Goal: Task Accomplishment & Management: Manage account settings

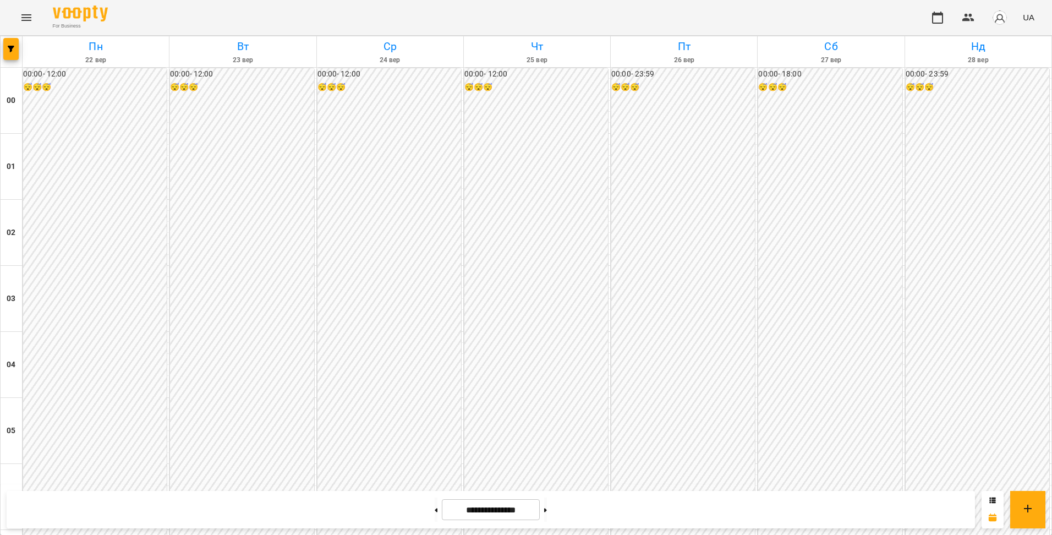
scroll to position [991, 0]
click at [435, 515] on button at bounding box center [436, 510] width 3 height 24
click at [12, 48] on icon "button" at bounding box center [11, 49] width 7 height 7
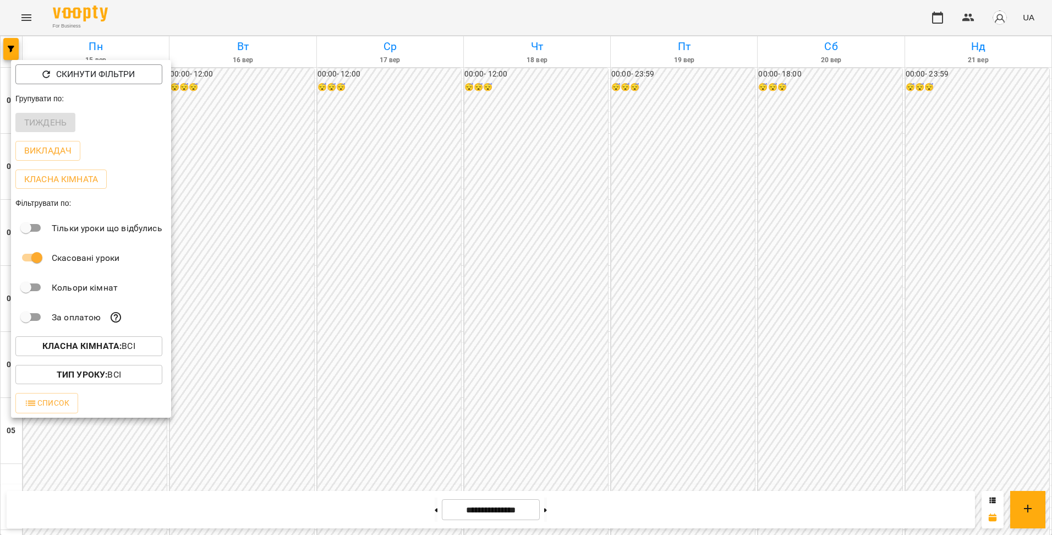
click at [560, 509] on div at bounding box center [526, 267] width 1052 height 535
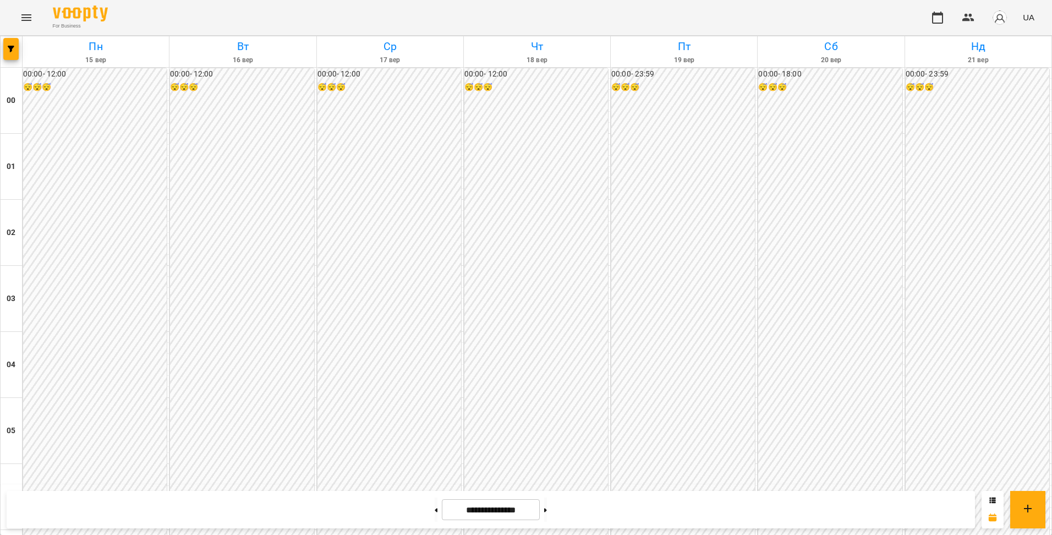
scroll to position [1168, 0]
click at [547, 516] on button at bounding box center [545, 510] width 3 height 24
click at [547, 513] on button at bounding box center [545, 510] width 3 height 24
click at [435, 511] on button at bounding box center [436, 510] width 3 height 24
type input "**********"
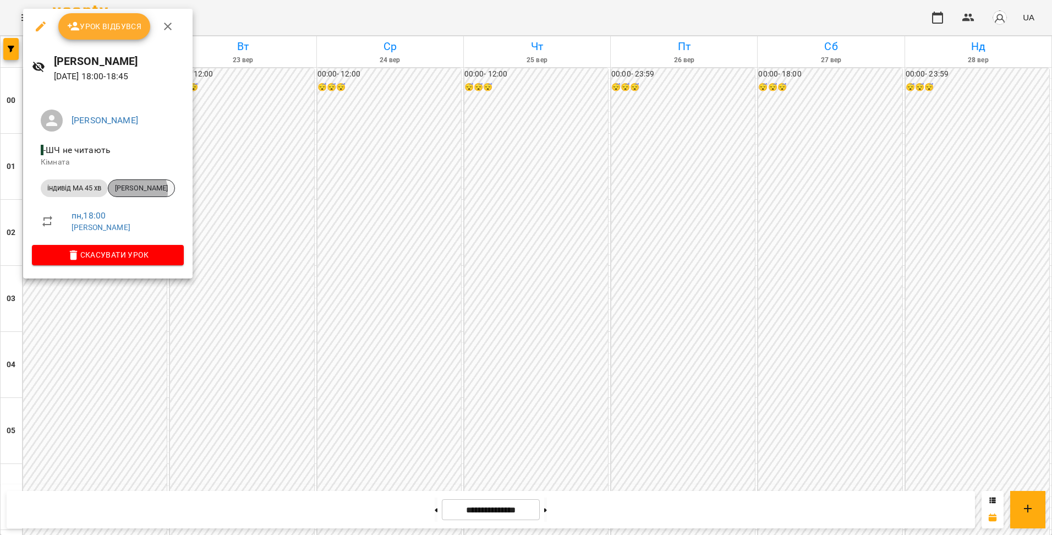
click at [134, 191] on span "[PERSON_NAME]" at bounding box center [141, 188] width 66 height 10
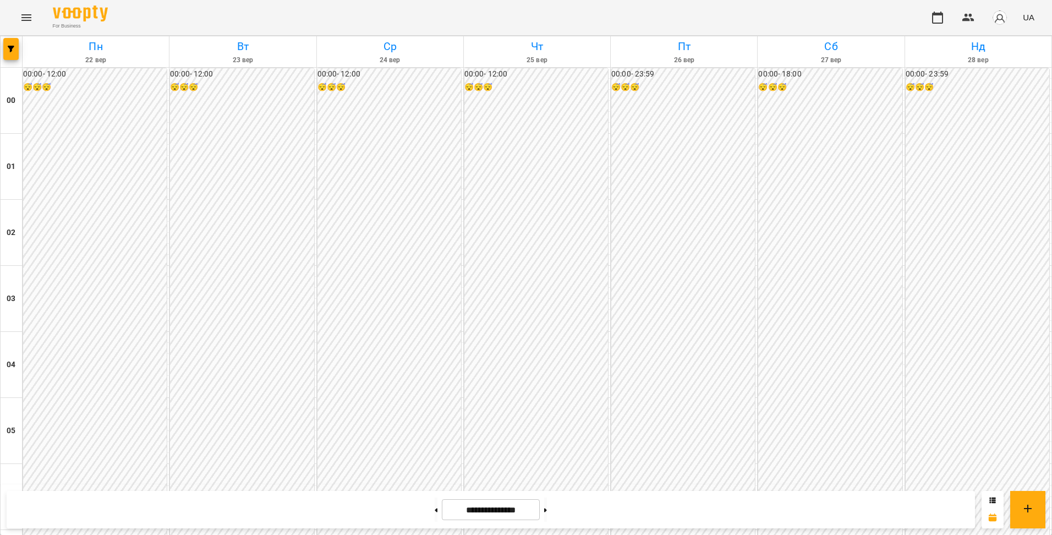
scroll to position [991, 0]
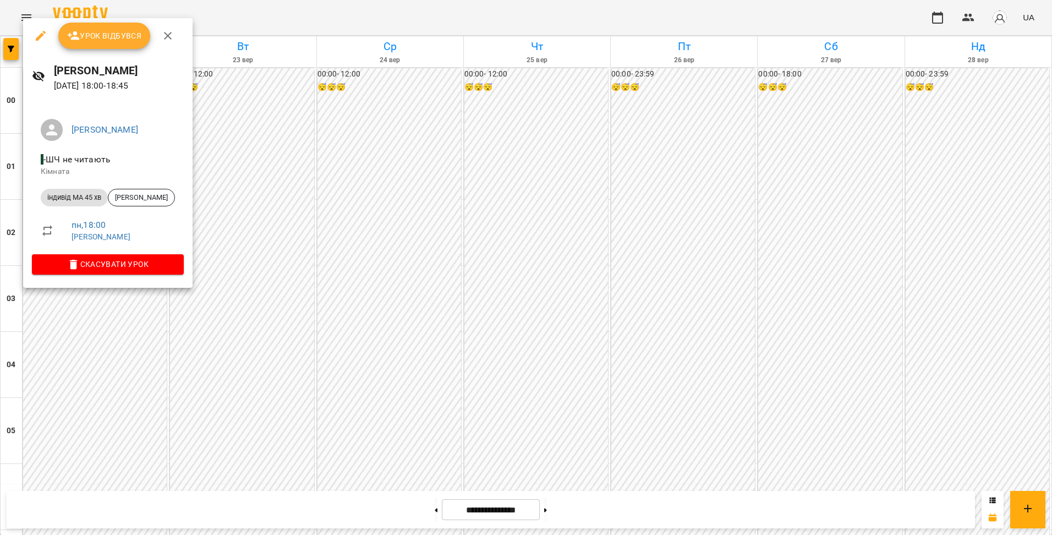
click at [360, 291] on div at bounding box center [526, 267] width 1052 height 535
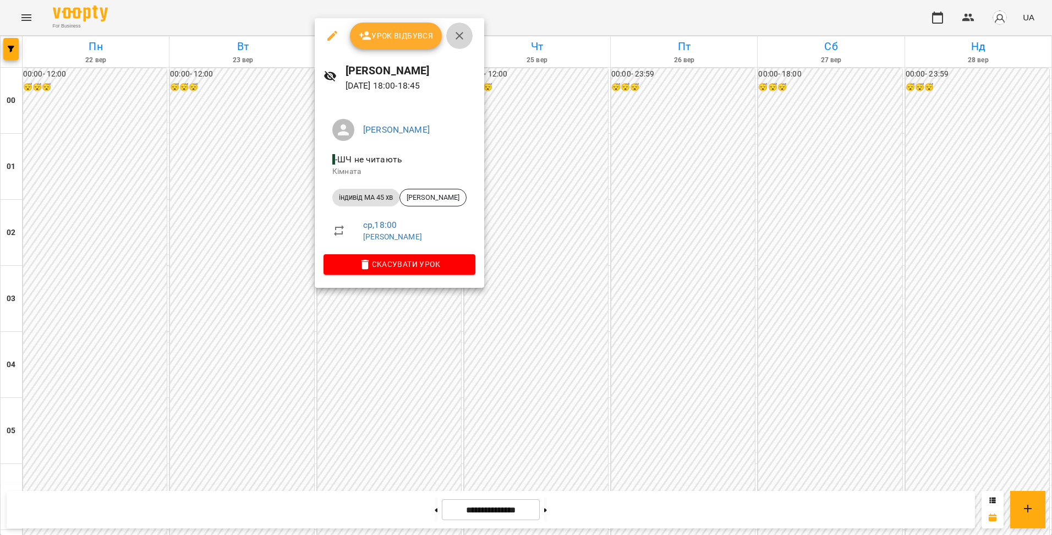
click at [463, 37] on icon "button" at bounding box center [459, 35] width 13 height 13
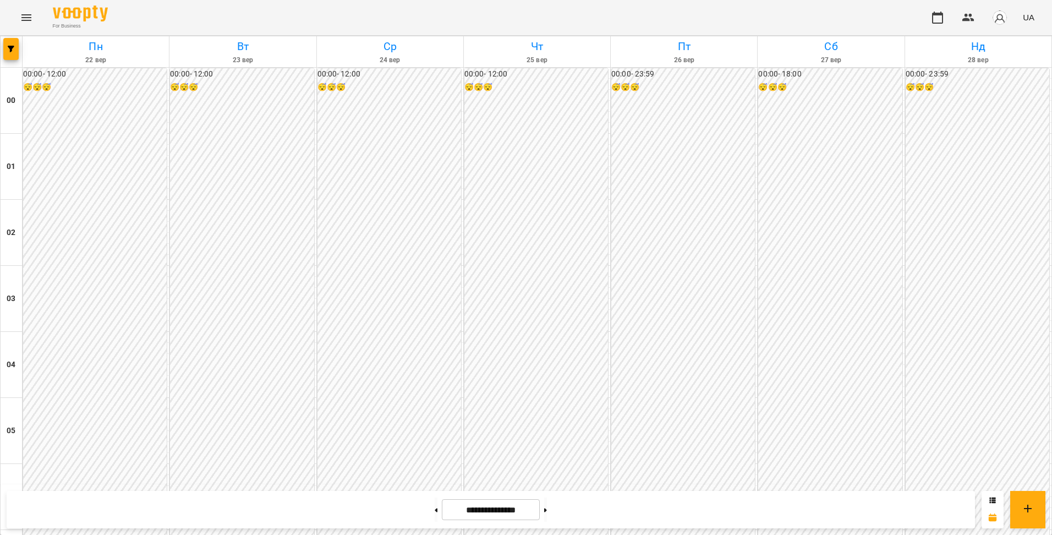
drag, startPoint x: 105, startPoint y: 283, endPoint x: 252, endPoint y: 233, distance: 155.3
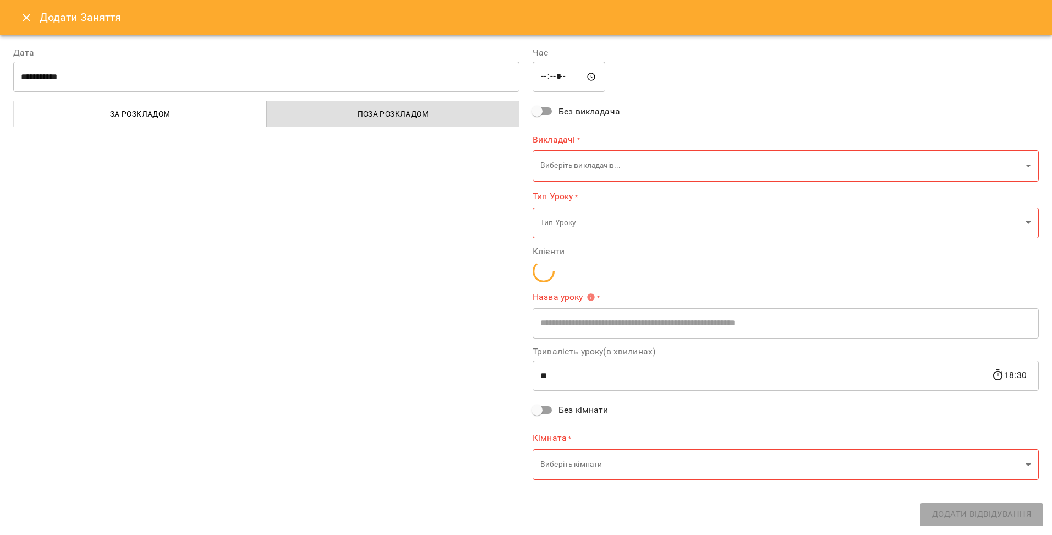
type input "**********"
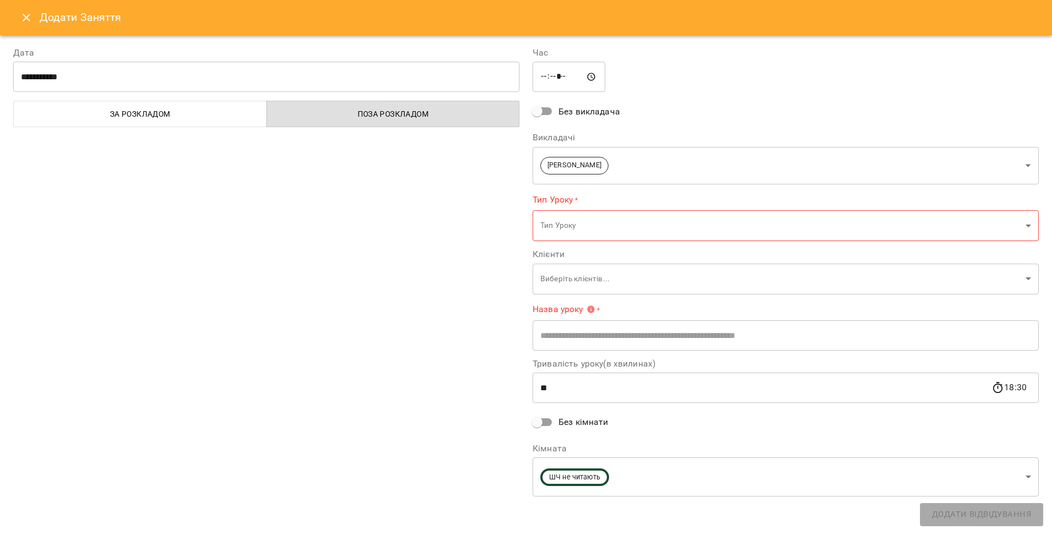
click at [25, 17] on icon "Close" at bounding box center [27, 18] width 8 height 8
